Goal: Communication & Community: Connect with others

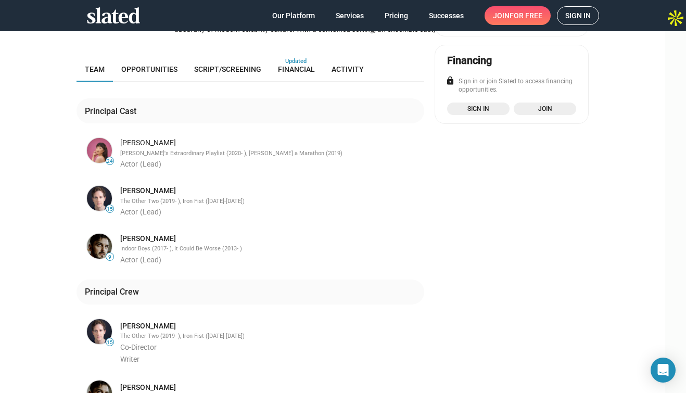
scroll to position [221, 0]
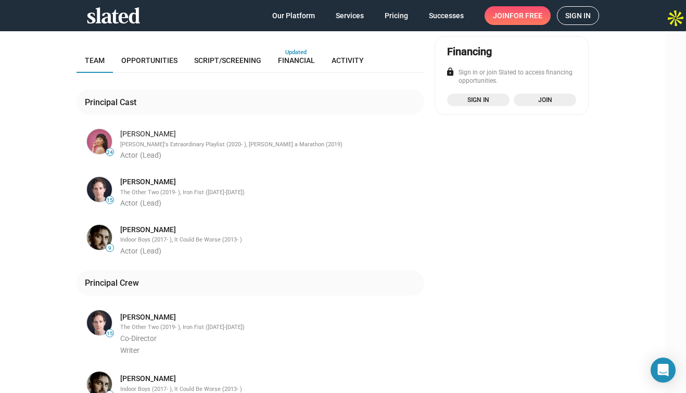
click at [585, 10] on span "Sign in" at bounding box center [578, 16] width 26 height 18
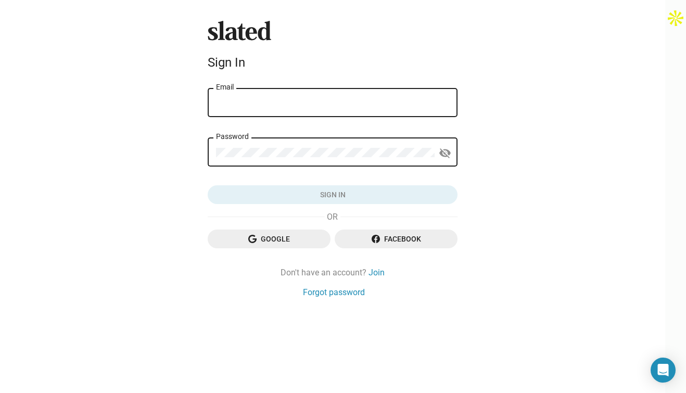
type input "[PERSON_NAME][EMAIL_ADDRESS][PERSON_NAME][DOMAIN_NAME]"
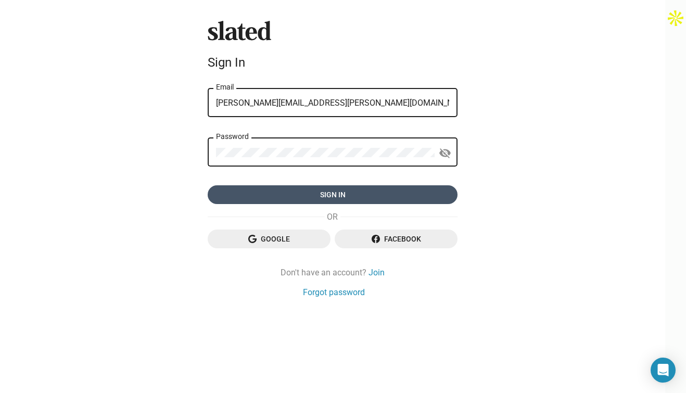
click at [328, 202] on span "Sign in" at bounding box center [332, 194] width 233 height 19
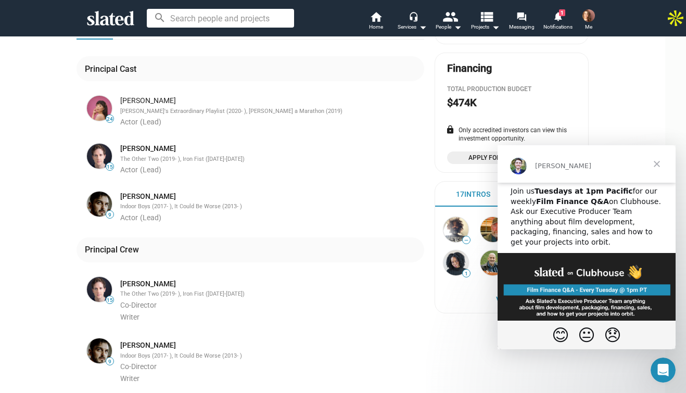
scroll to position [128, 0]
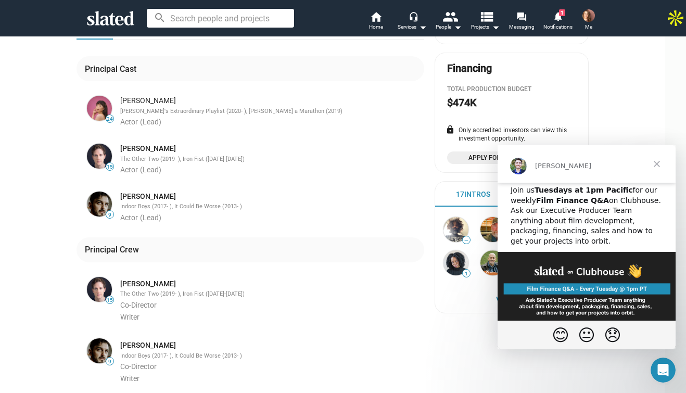
click at [654, 162] on span "Close" at bounding box center [656, 163] width 37 height 37
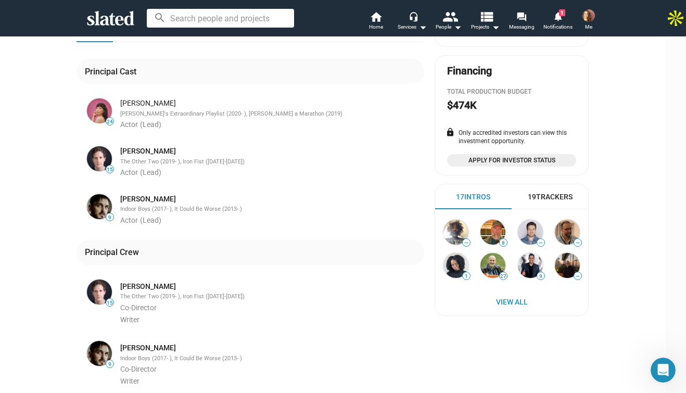
scroll to position [260, 0]
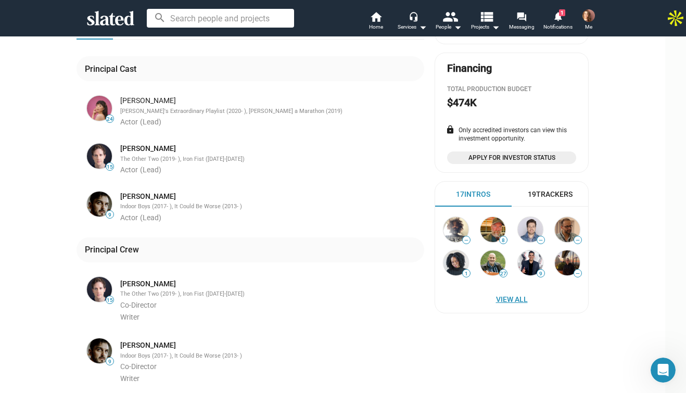
click at [510, 295] on span "View All" at bounding box center [512, 299] width 132 height 19
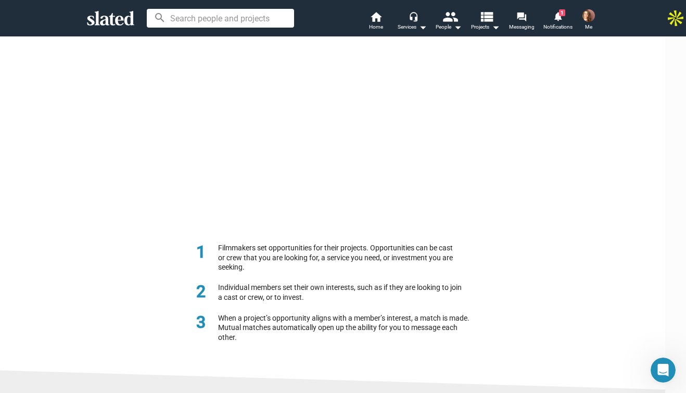
scroll to position [197, 0]
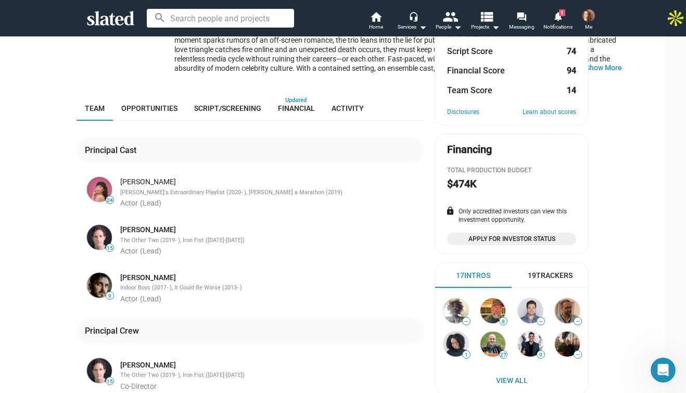
scroll to position [179, 0]
click at [560, 23] on span "Notifications" at bounding box center [557, 27] width 29 height 12
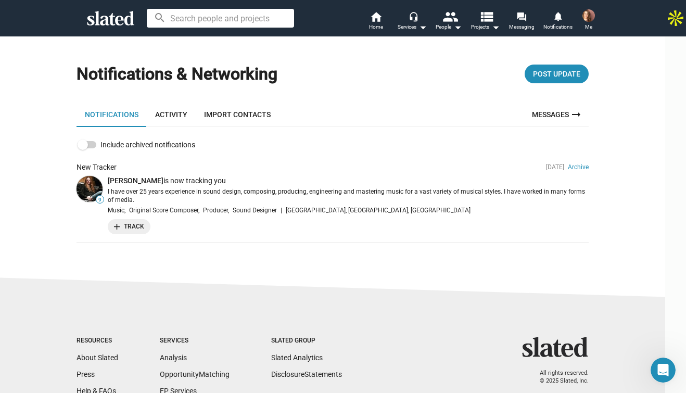
click at [591, 20] on img at bounding box center [589, 15] width 12 height 12
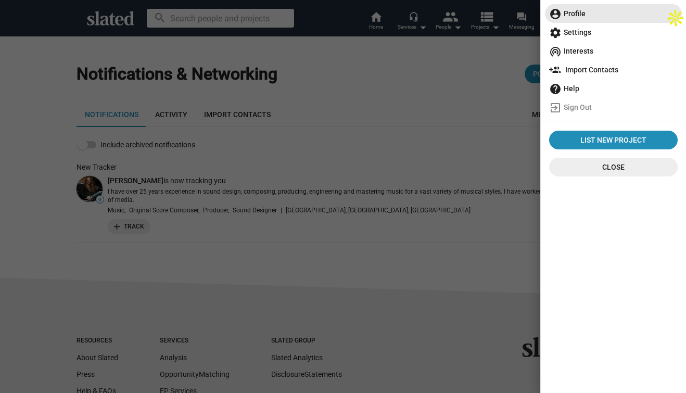
click at [583, 17] on span "account_circle Profile" at bounding box center [613, 13] width 129 height 19
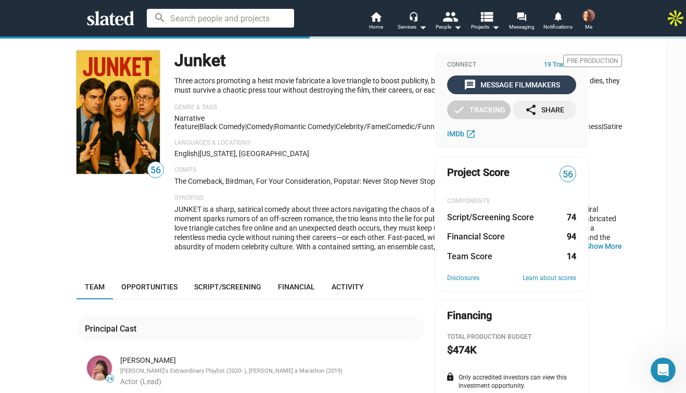
click at [512, 83] on div "message Message Filmmakers" at bounding box center [512, 84] width 96 height 19
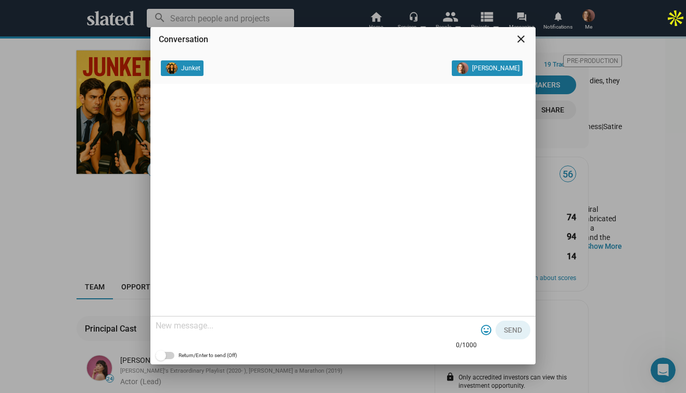
click at [209, 333] on div at bounding box center [316, 326] width 321 height 31
drag, startPoint x: 407, startPoint y: 328, endPoint x: 304, endPoint y: 325, distance: 103.1
click at [304, 325] on textarea "Hi! I was so excited to find this project. I'm new to Slated, so" at bounding box center [316, 326] width 321 height 10
type textarea "Hi! I was so excited to find this project. I've been a fan"
drag, startPoint x: 375, startPoint y: 323, endPoint x: 148, endPoint y: 324, distance: 226.5
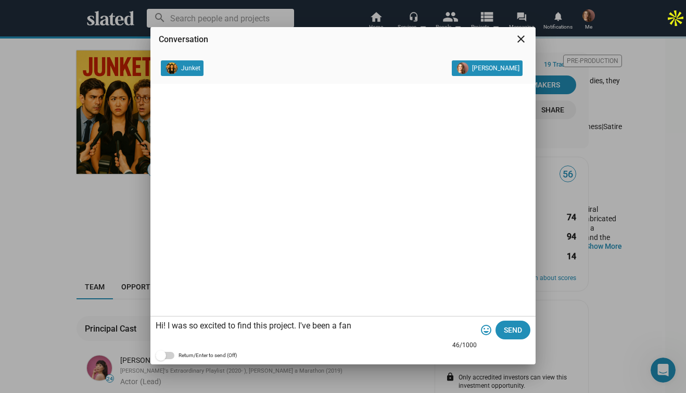
click at [148, 324] on div "Conversation close Junket Gina Cucci Hi! I was so excited to find this project.…" at bounding box center [343, 196] width 686 height 393
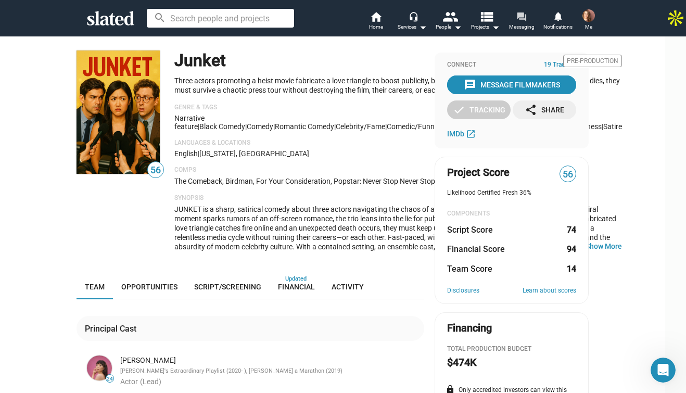
click at [525, 21] on mat-icon "forum" at bounding box center [521, 16] width 10 height 10
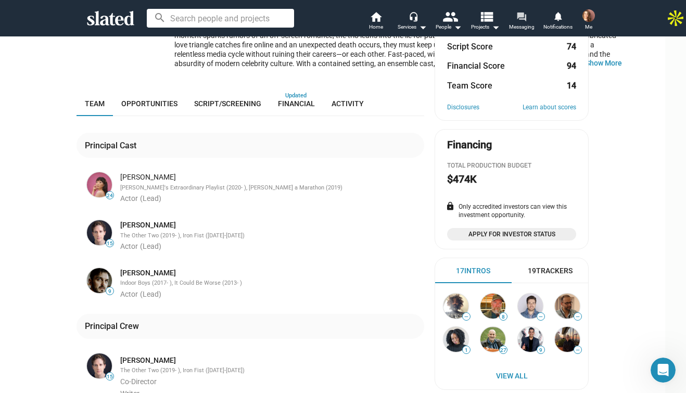
scroll to position [194, 0]
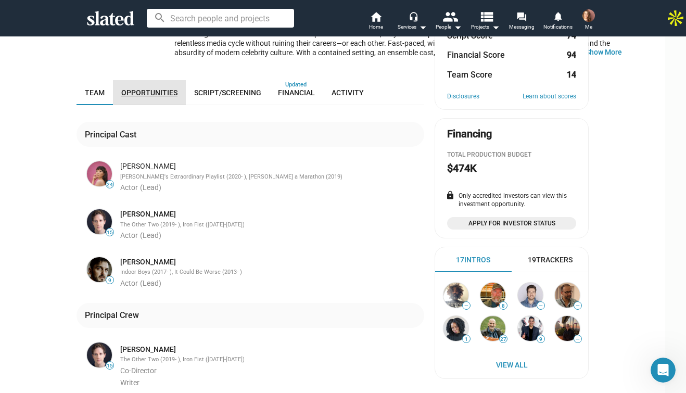
click at [170, 97] on span "Opportunities" at bounding box center [149, 92] width 56 height 8
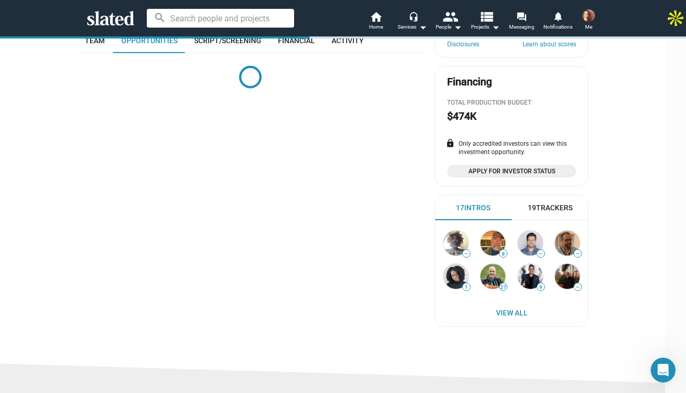
scroll to position [277, 0]
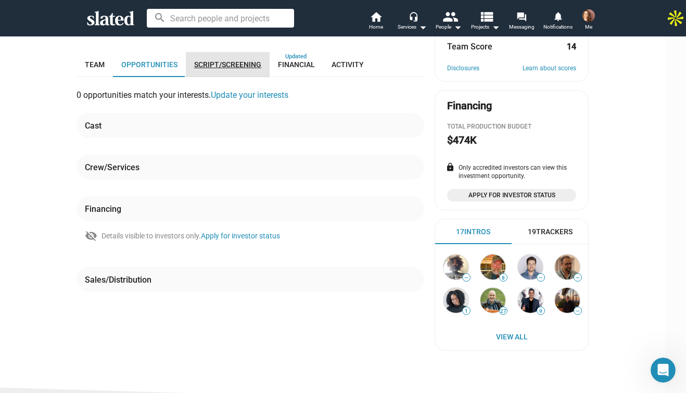
click at [233, 69] on span "Script/Screening" at bounding box center [227, 64] width 67 height 8
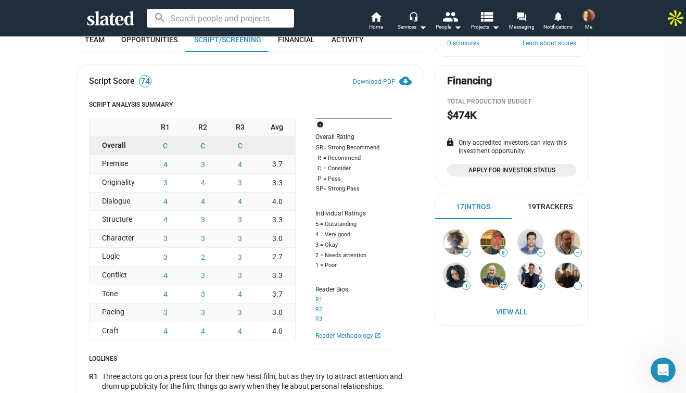
scroll to position [248, 0]
click at [307, 43] on span "Financial" at bounding box center [296, 39] width 37 height 8
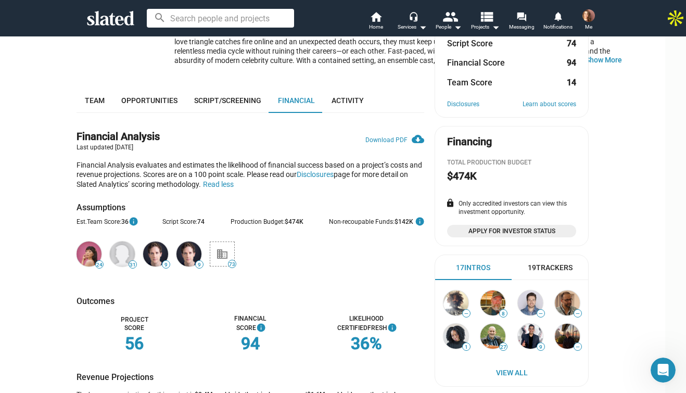
scroll to position [193, 0]
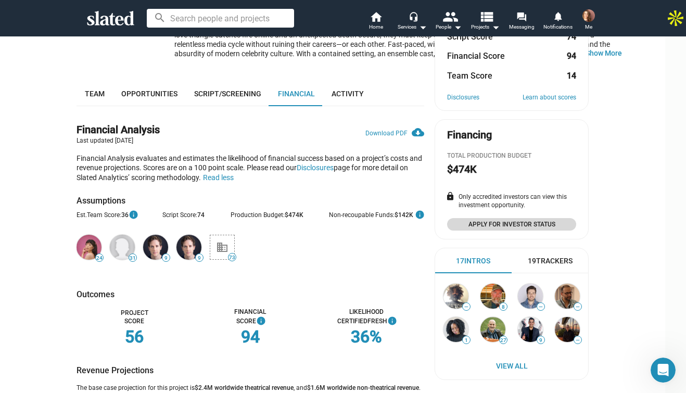
click at [534, 225] on span "Apply for Investor Status" at bounding box center [511, 224] width 117 height 10
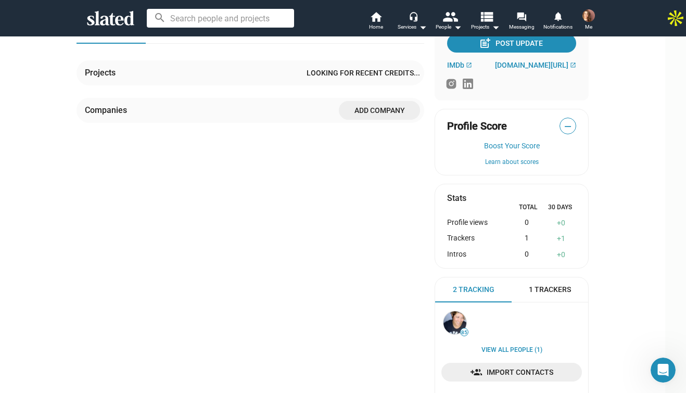
scroll to position [234, 0]
